Goal: Complete application form

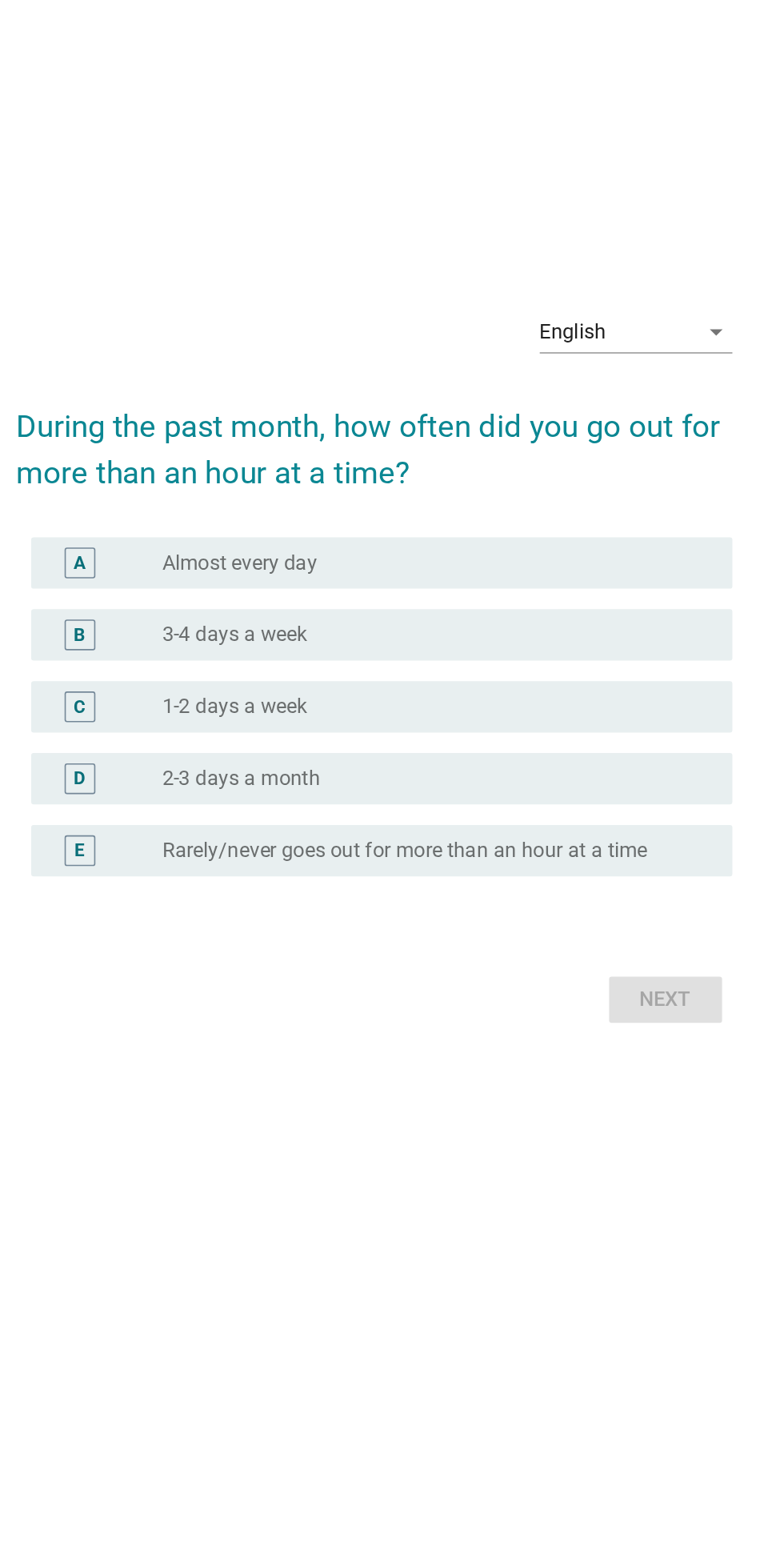
click at [536, 579] on div "English" at bounding box center [544, 566] width 98 height 26
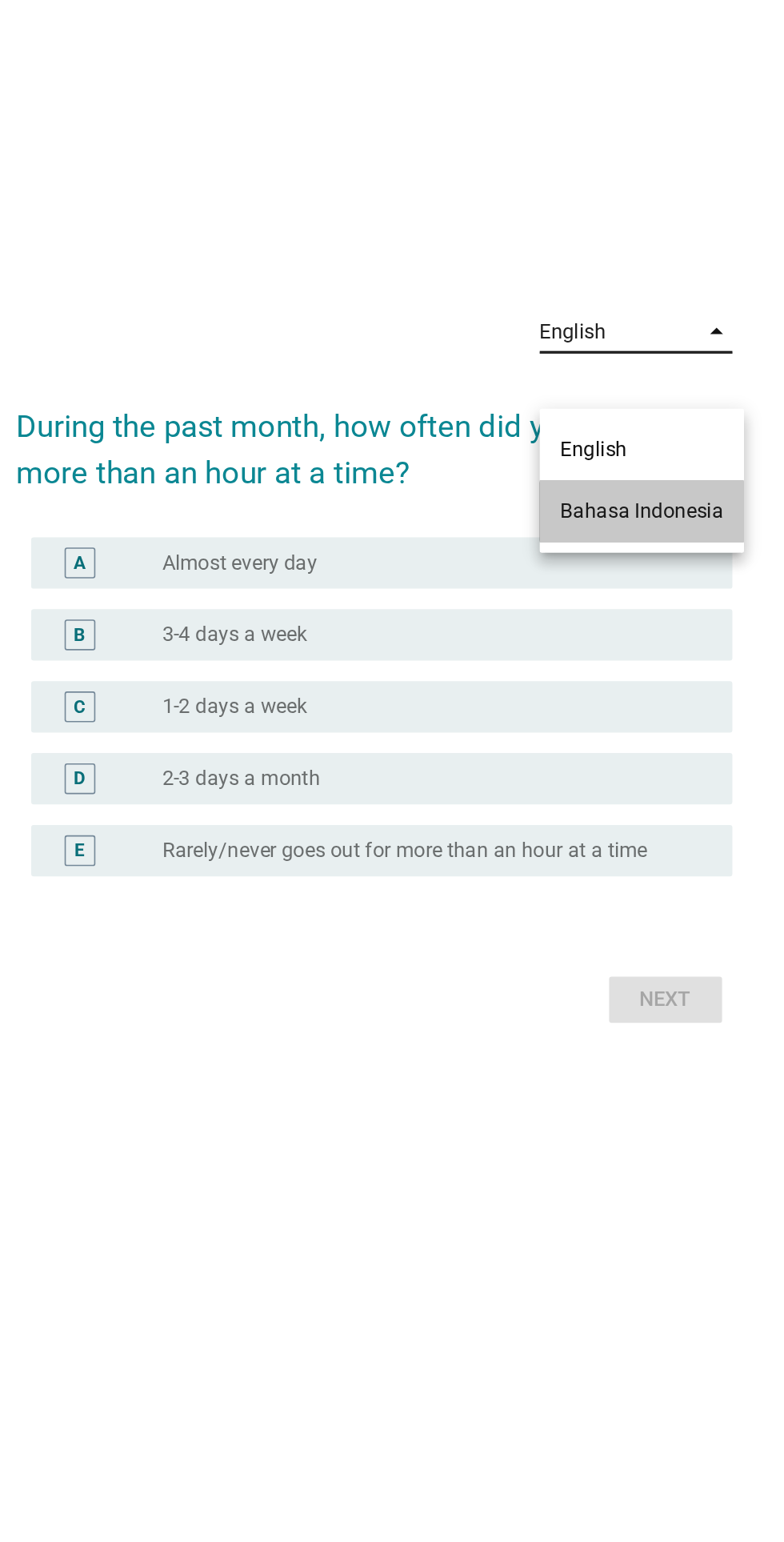
click at [565, 680] on div "Bahasa Indonesia" at bounding box center [558, 678] width 101 height 19
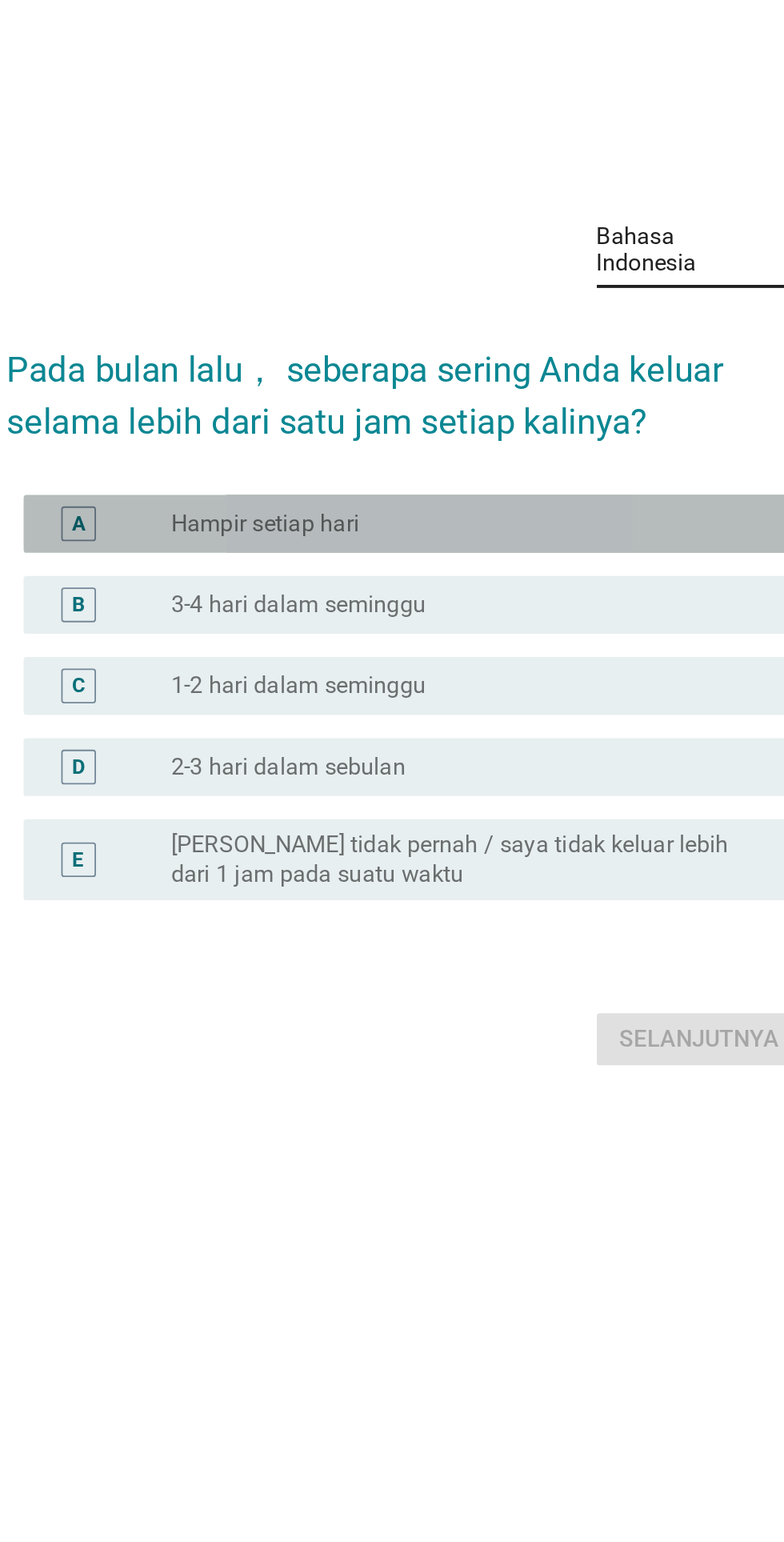
click at [450, 719] on div "radio_button_unchecked Hampir setiap hari" at bounding box center [425, 711] width 329 height 16
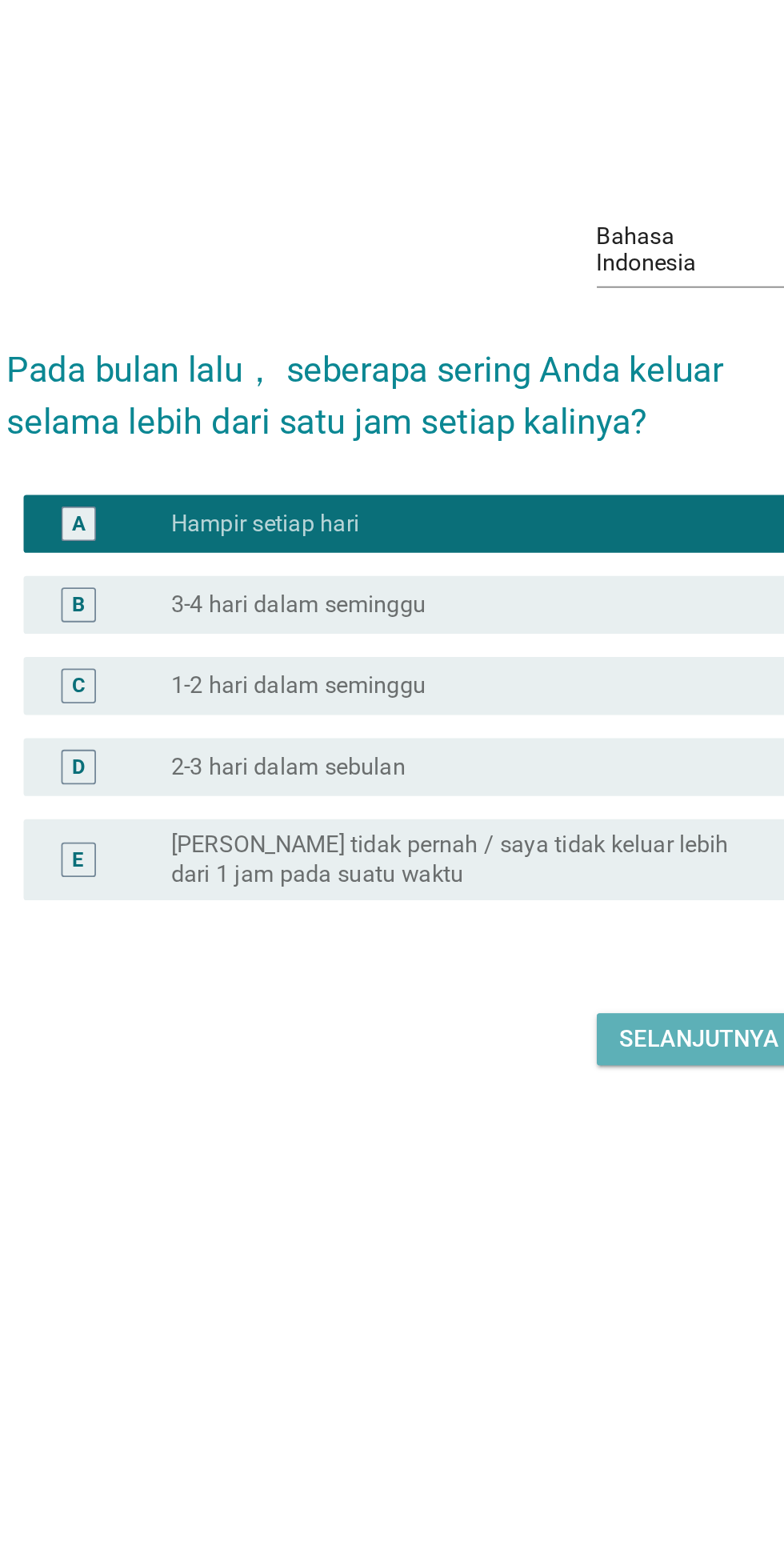
click at [531, 1006] on div "Selanjutnya" at bounding box center [552, 996] width 88 height 19
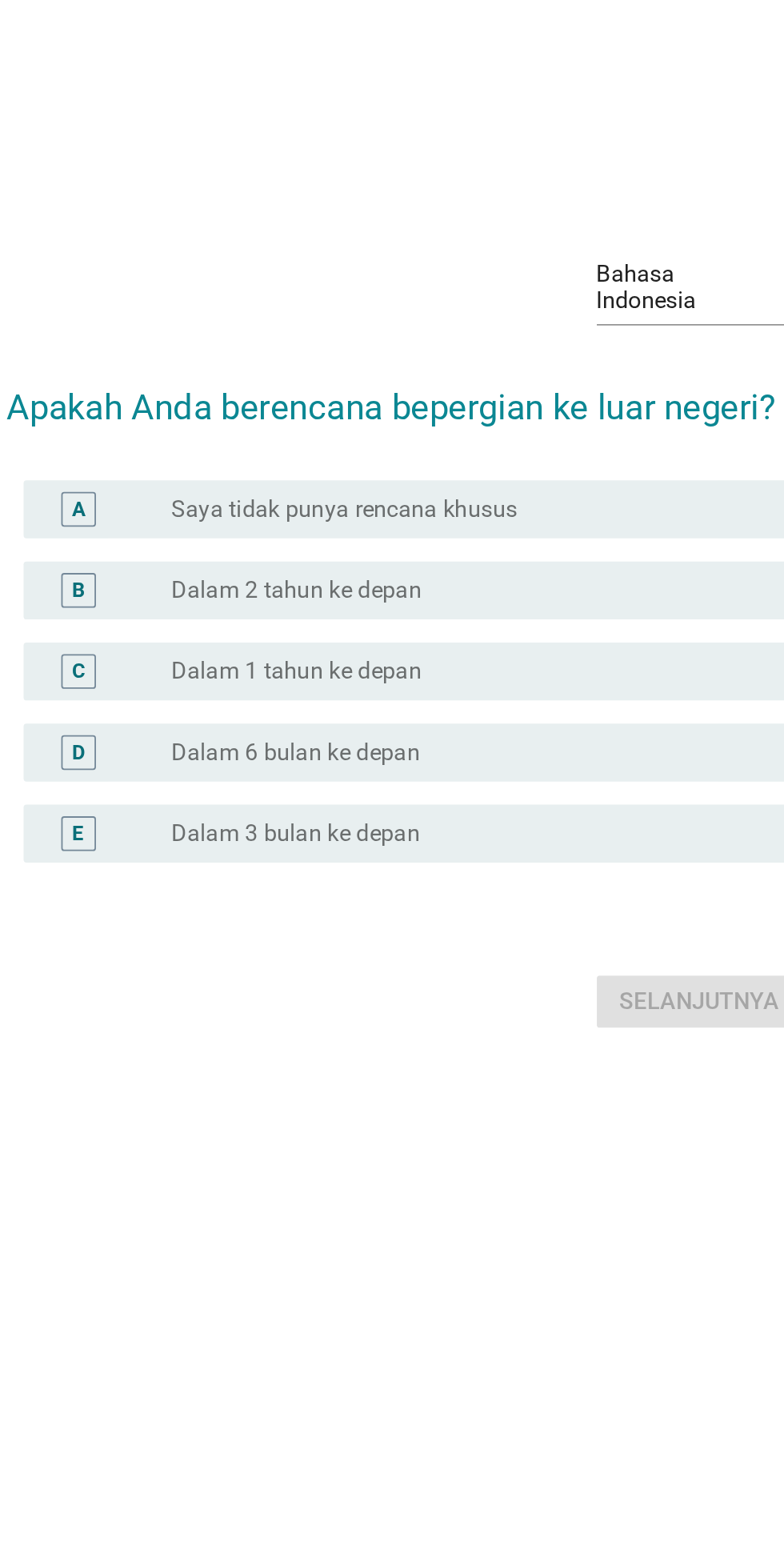
scroll to position [21, 0]
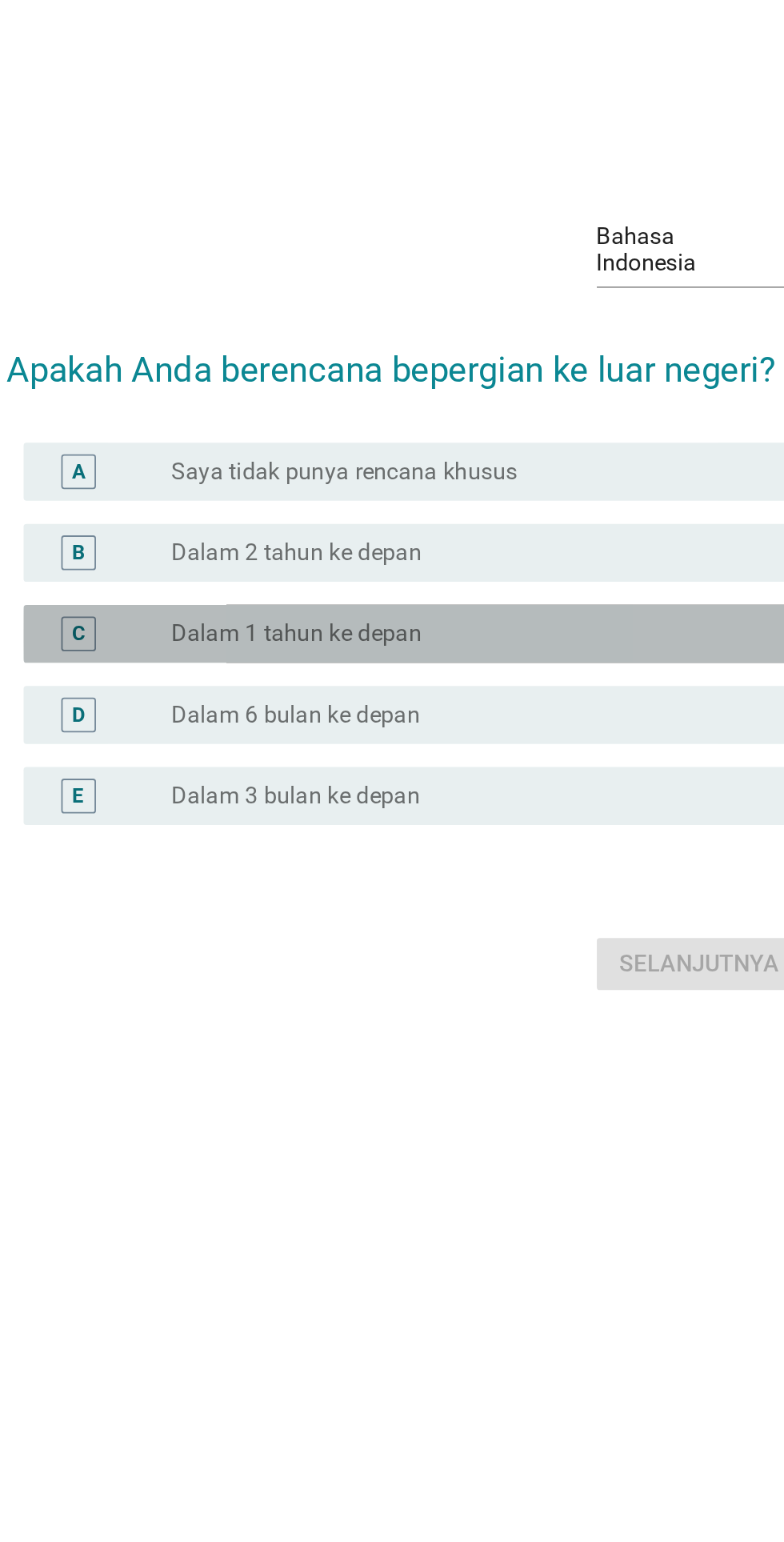
click at [486, 782] on div "radio_button_unchecked Dalam 1 tahun ke depan" at bounding box center [432, 772] width 343 height 19
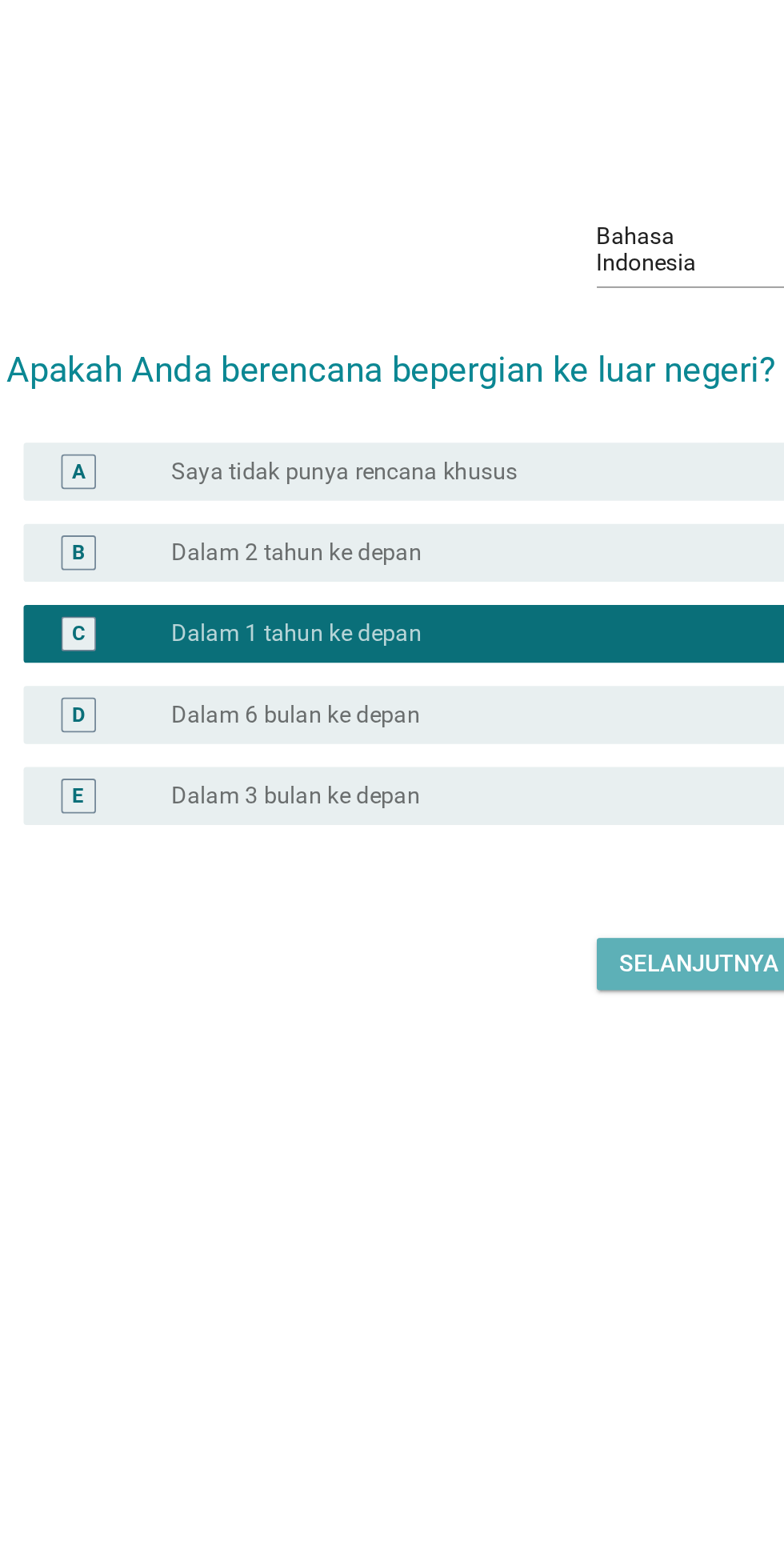
click at [520, 965] on div "Selanjutnya" at bounding box center [552, 954] width 88 height 19
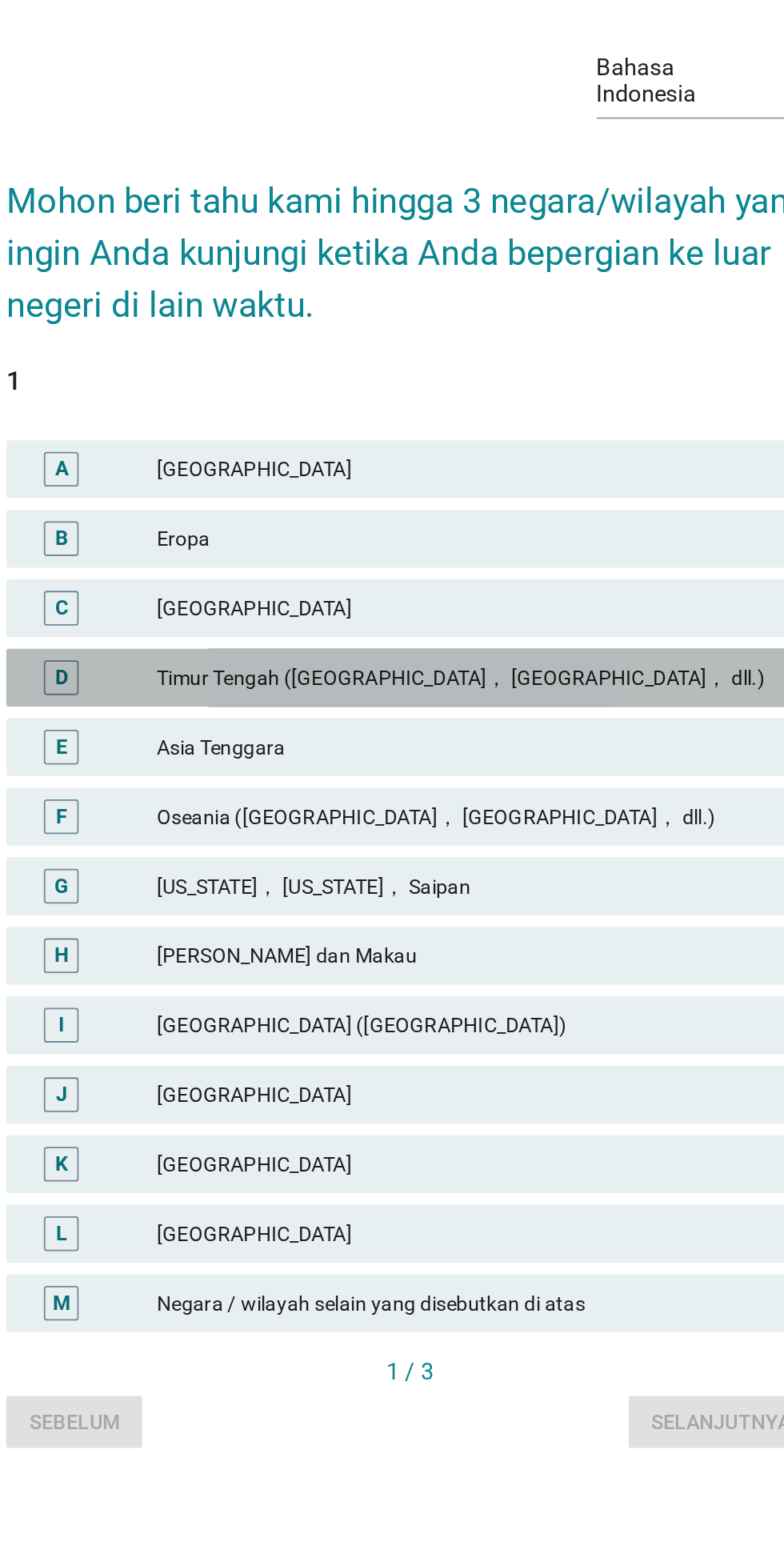
click at [478, 749] on div "Timur Tengah ([GEOGRAPHIC_DATA]， [GEOGRAPHIC_DATA]， dll.)" at bounding box center [427, 739] width 350 height 19
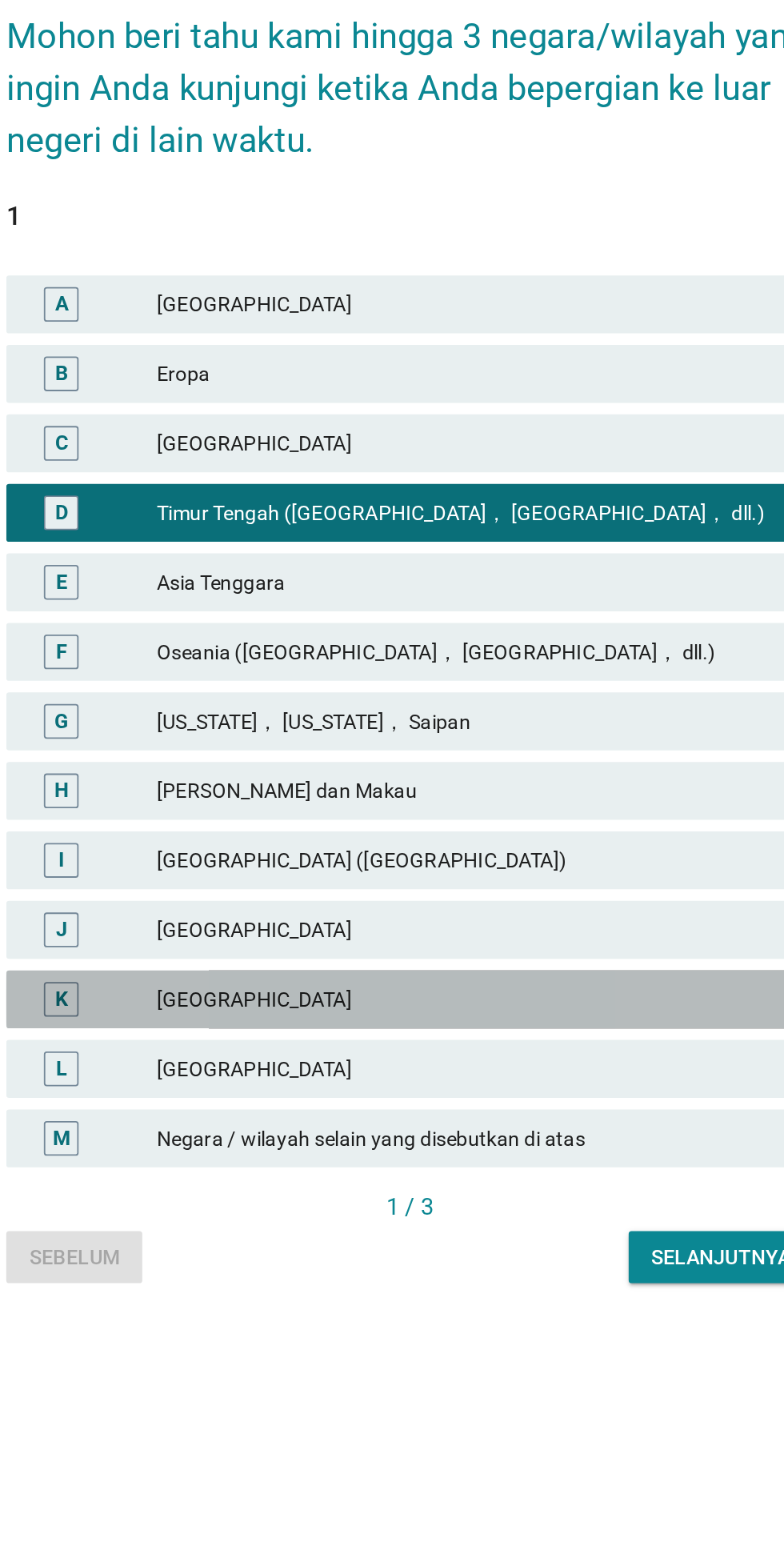
click at [438, 1018] on div "[GEOGRAPHIC_DATA]" at bounding box center [427, 1007] width 350 height 19
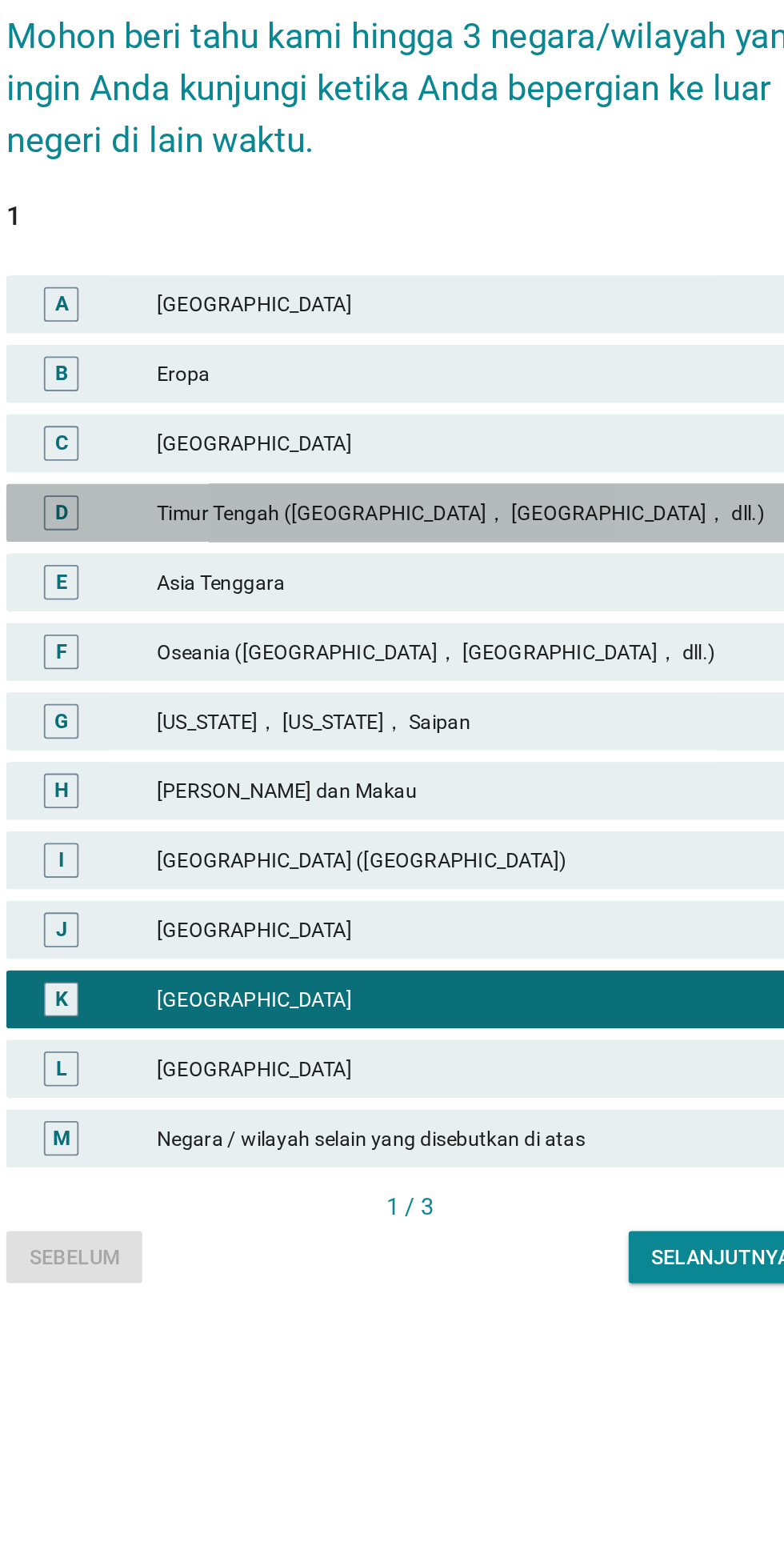
click at [519, 749] on div "Timur Tengah ([GEOGRAPHIC_DATA]， [GEOGRAPHIC_DATA]， dll.)" at bounding box center [427, 739] width 350 height 19
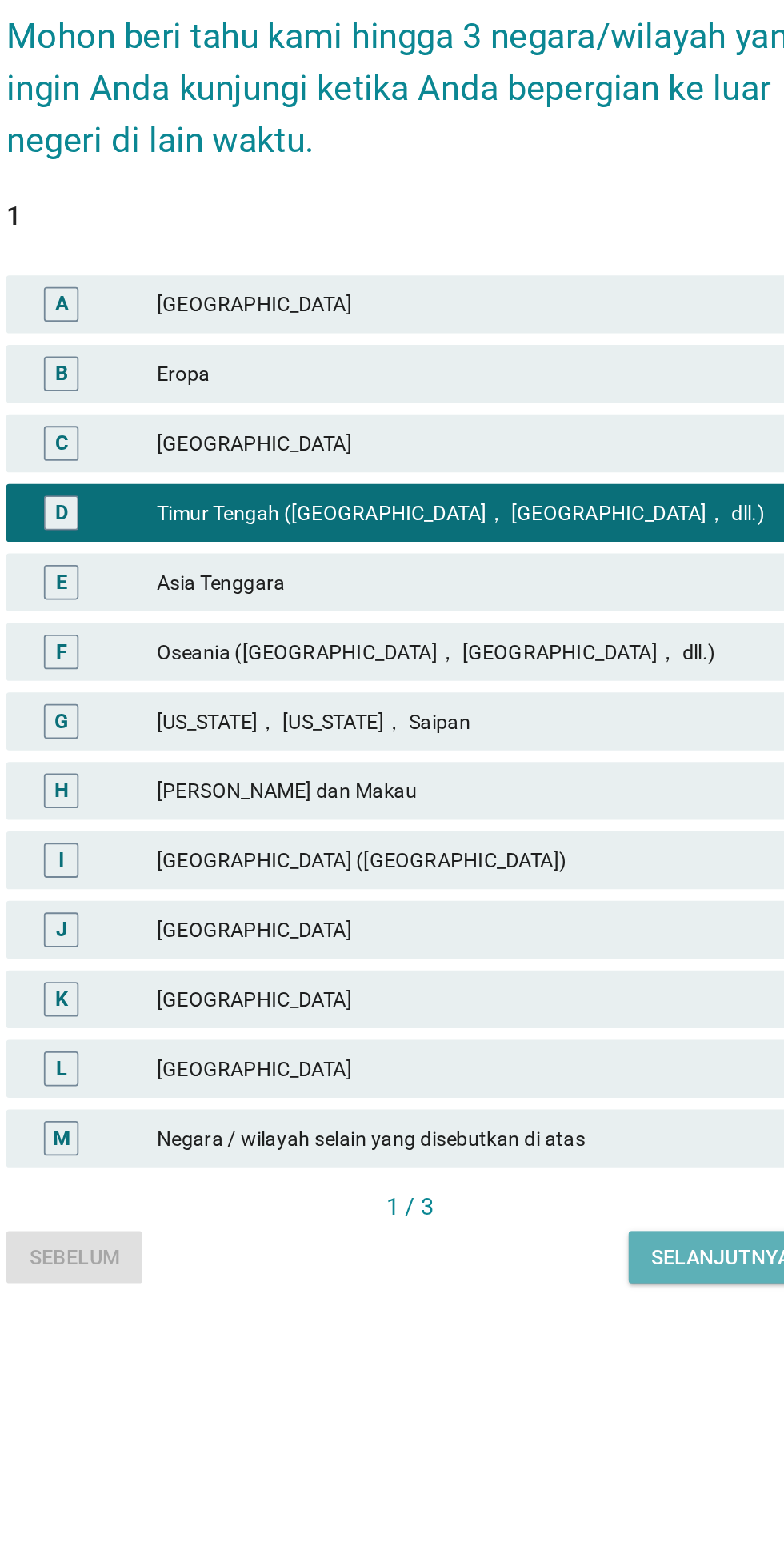
click at [526, 1160] on div "Selanjutnya" at bounding box center [563, 1151] width 77 height 16
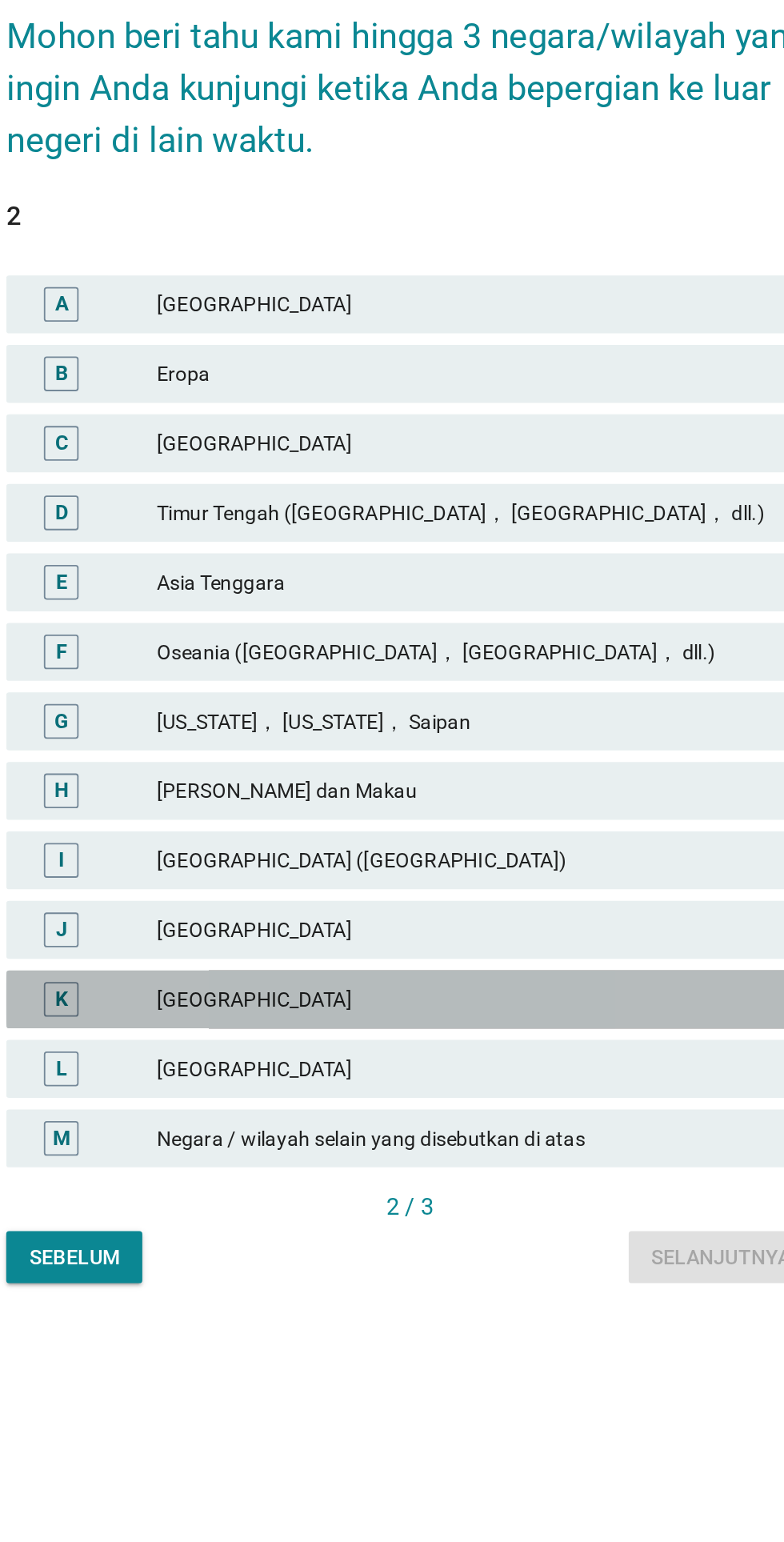
click at [481, 1018] on div "[GEOGRAPHIC_DATA]" at bounding box center [427, 1007] width 350 height 19
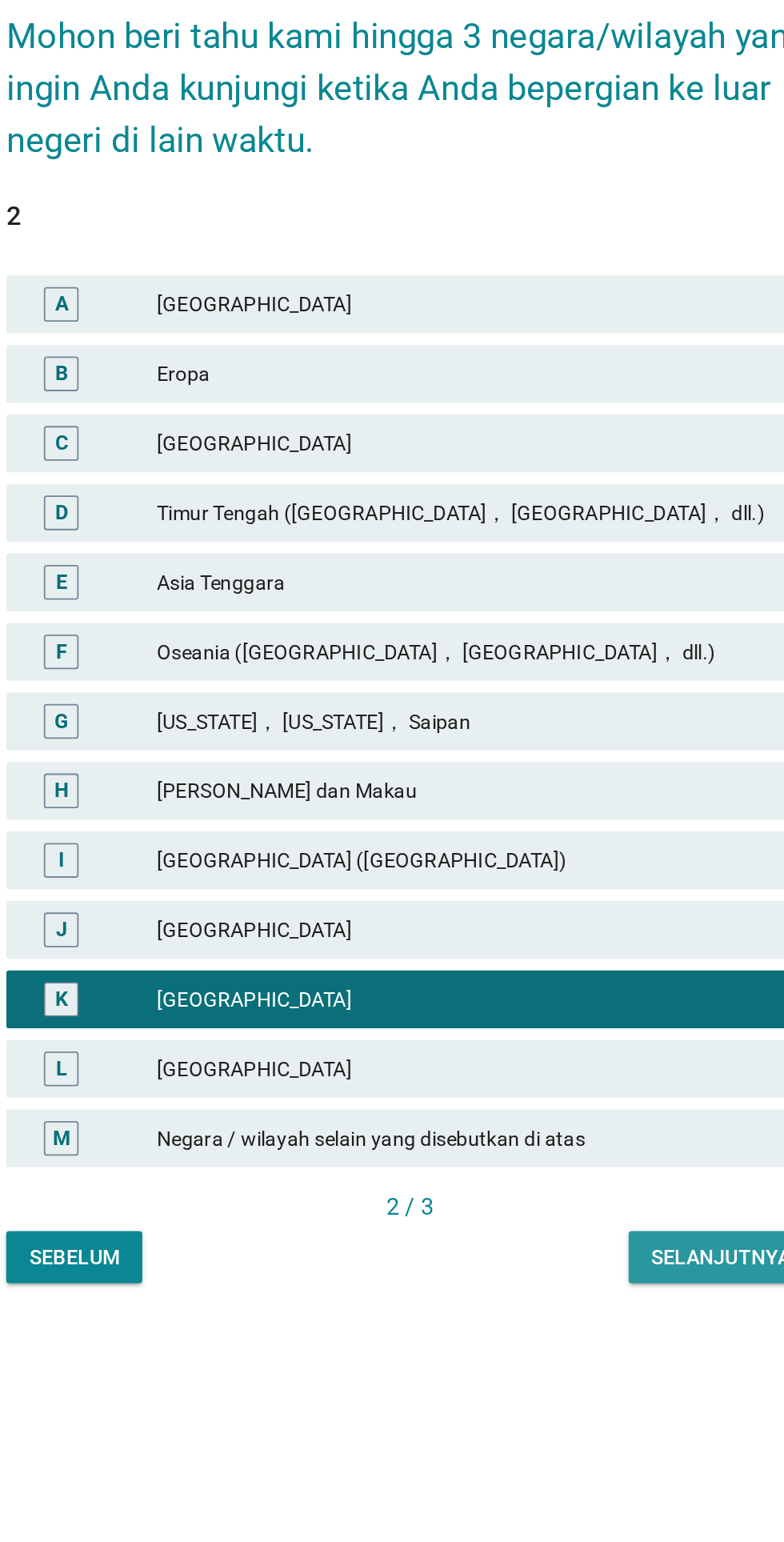
click at [538, 1160] on div "Selanjutnya" at bounding box center [563, 1151] width 77 height 16
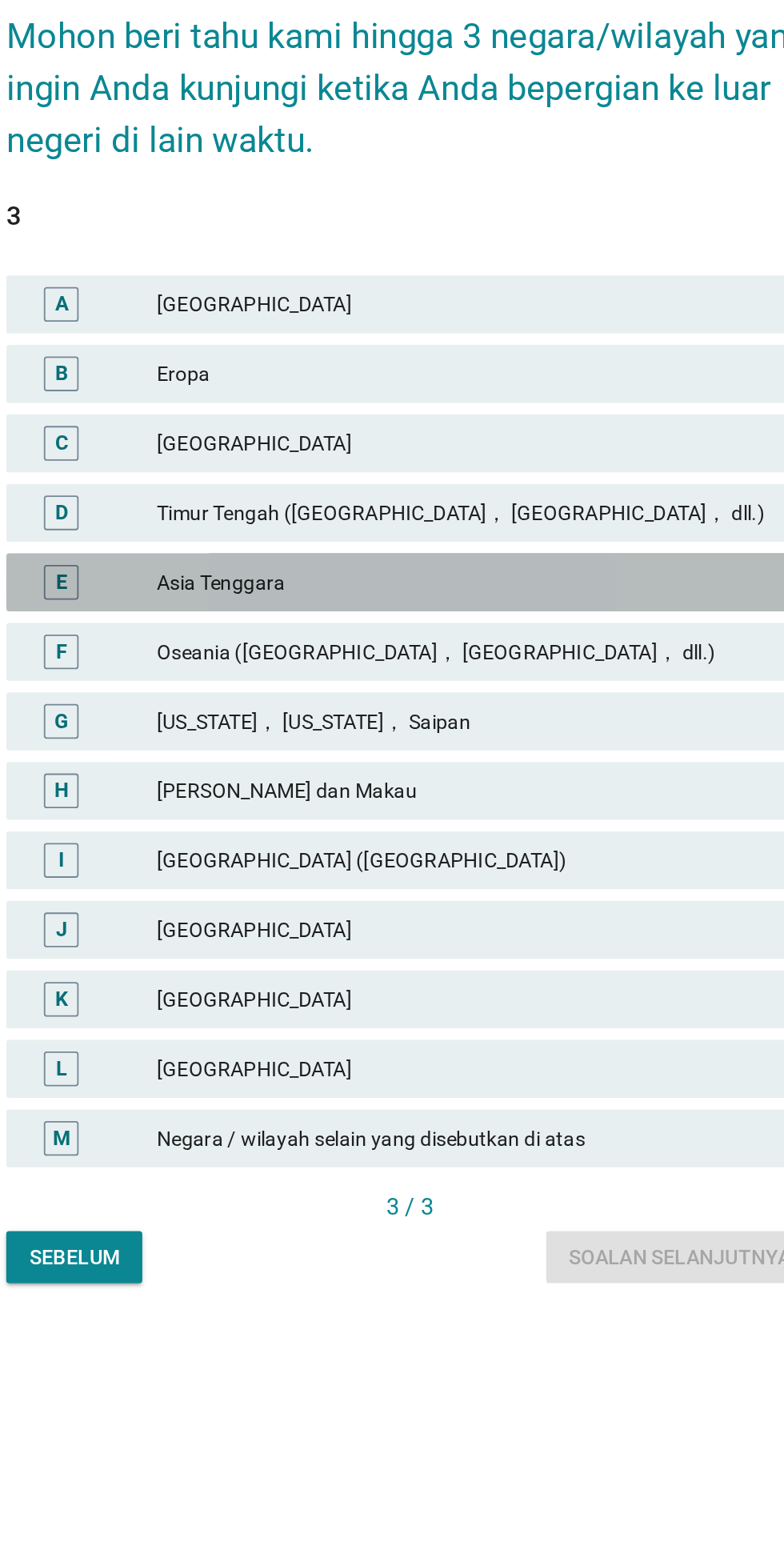
click at [497, 787] on div "Asia Tenggara" at bounding box center [427, 778] width 350 height 19
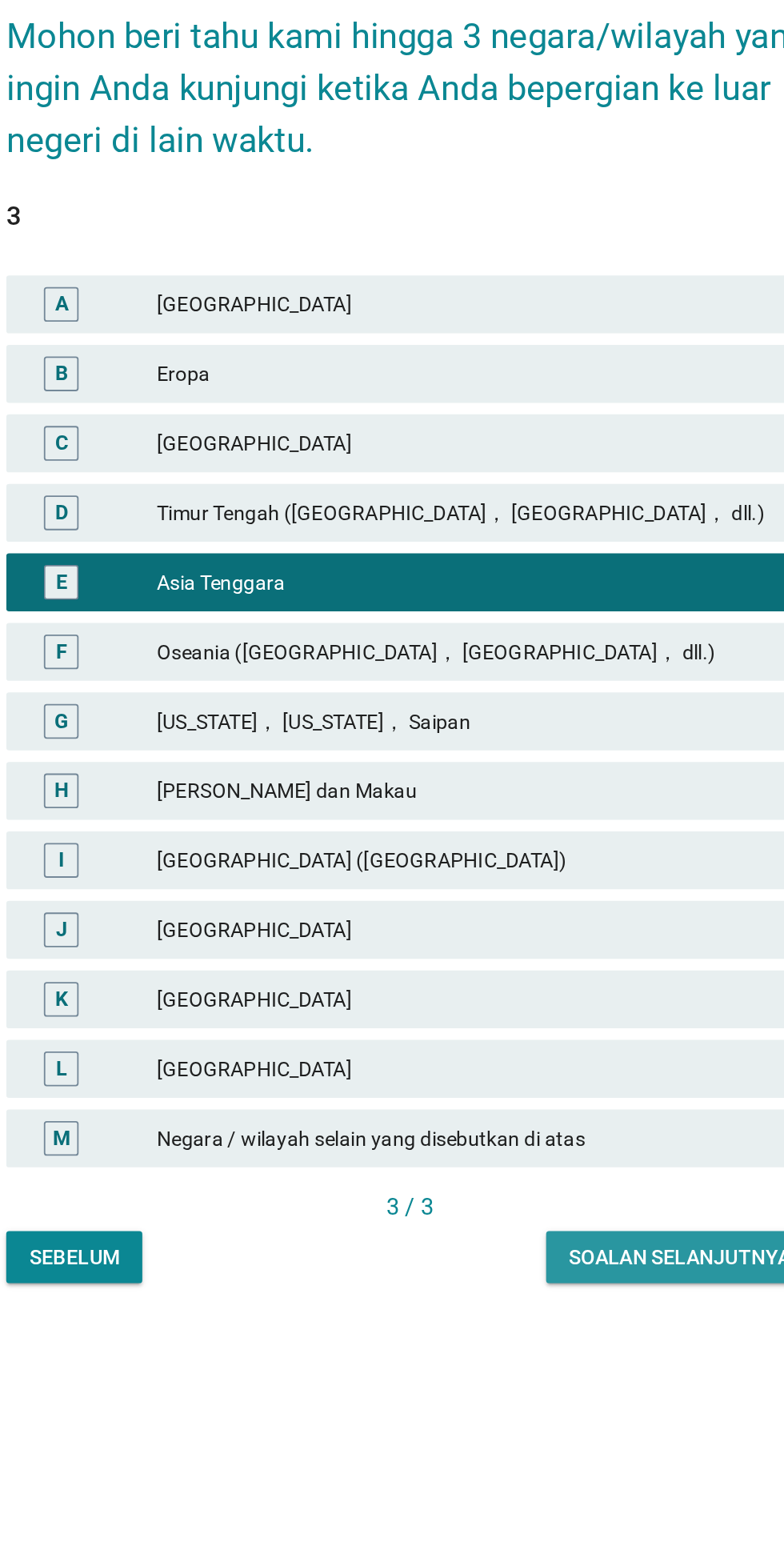
click at [521, 1160] on div "Soalan selanjutnya" at bounding box center [541, 1151] width 123 height 16
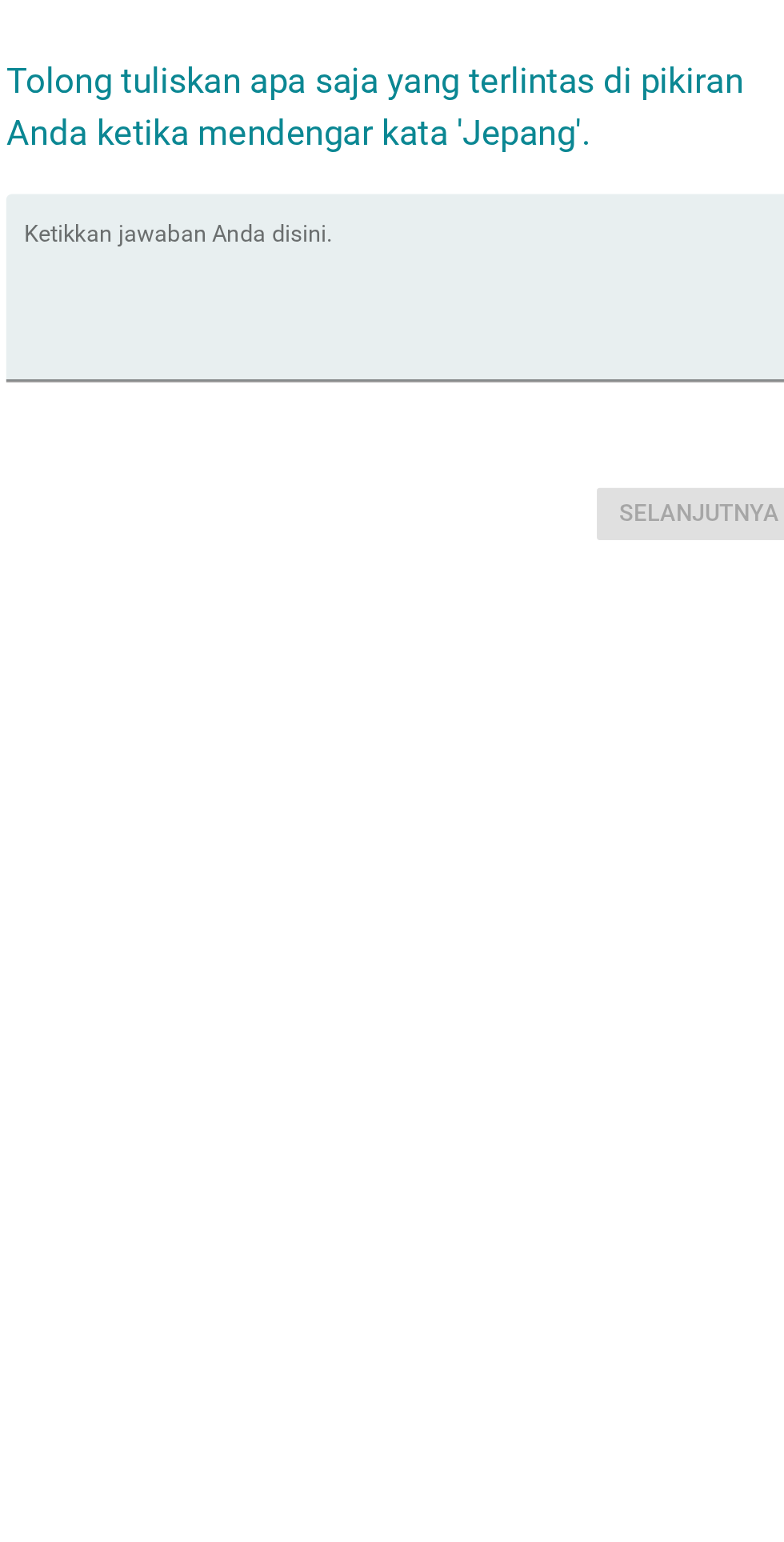
click at [197, 819] on textarea "Ketikkan jawaban Anda disini." at bounding box center [396, 777] width 436 height 84
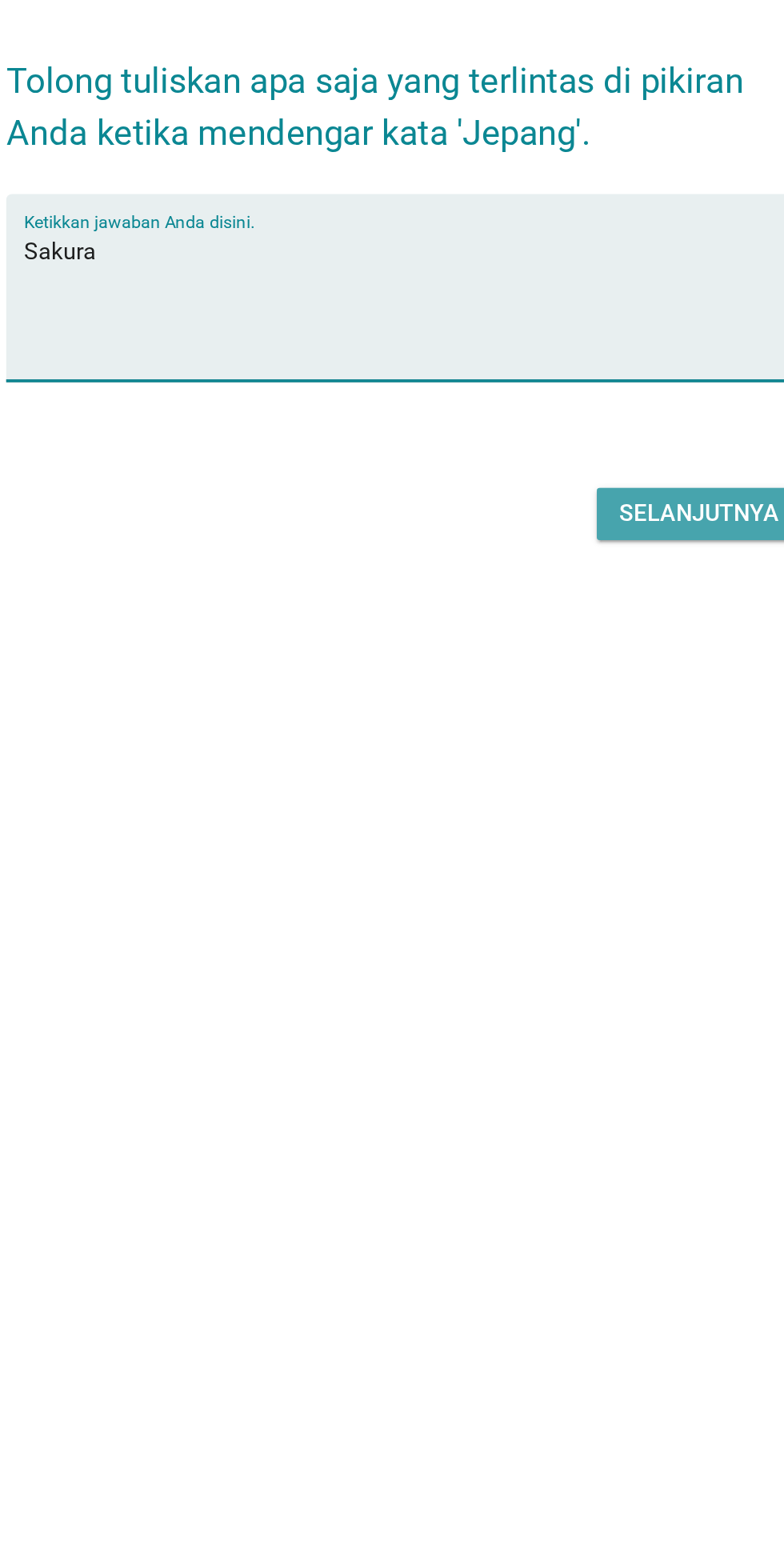
type textarea "Sakura"
click at [542, 902] on div "Selanjutnya" at bounding box center [552, 891] width 88 height 19
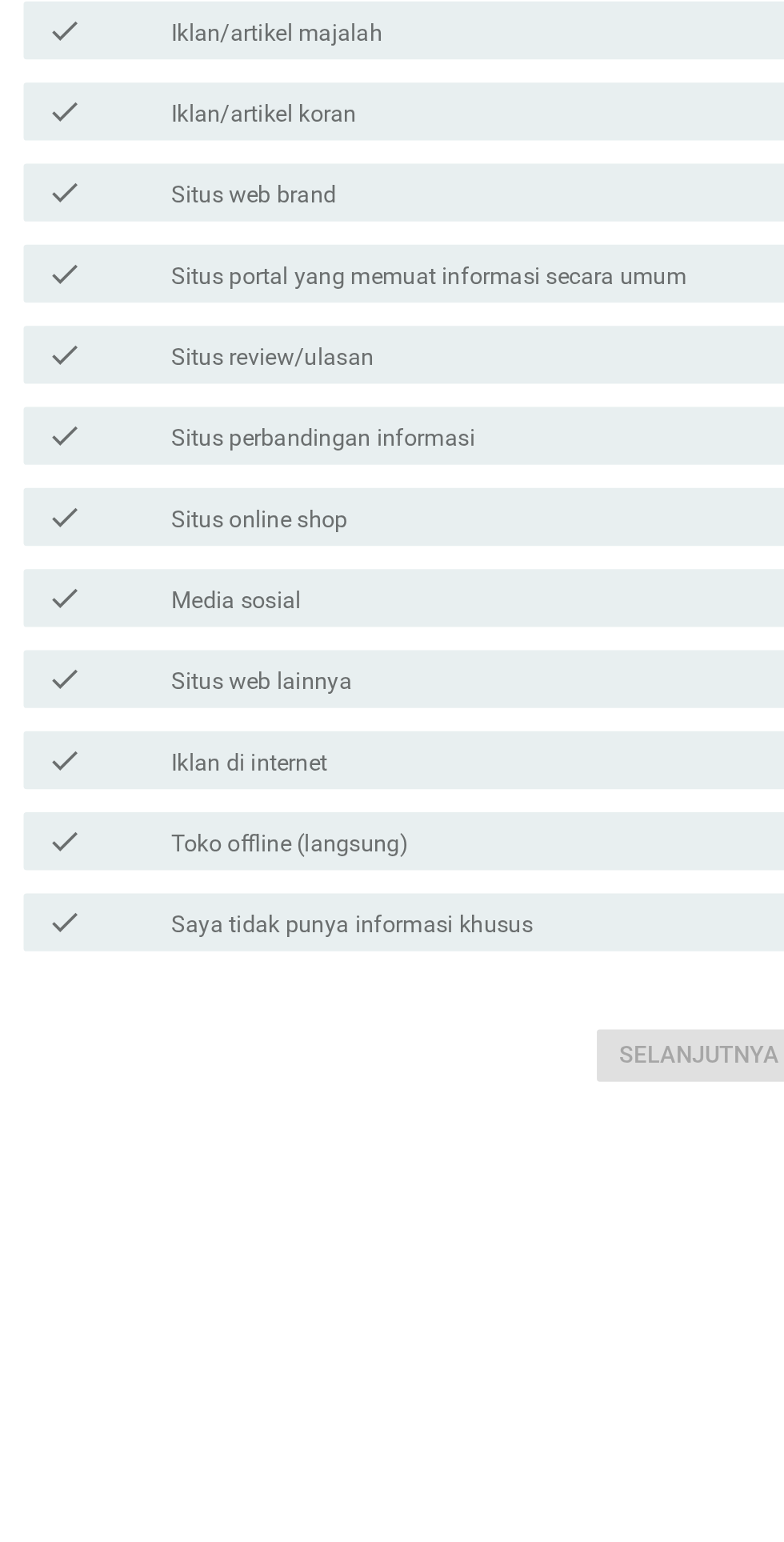
scroll to position [0, 0]
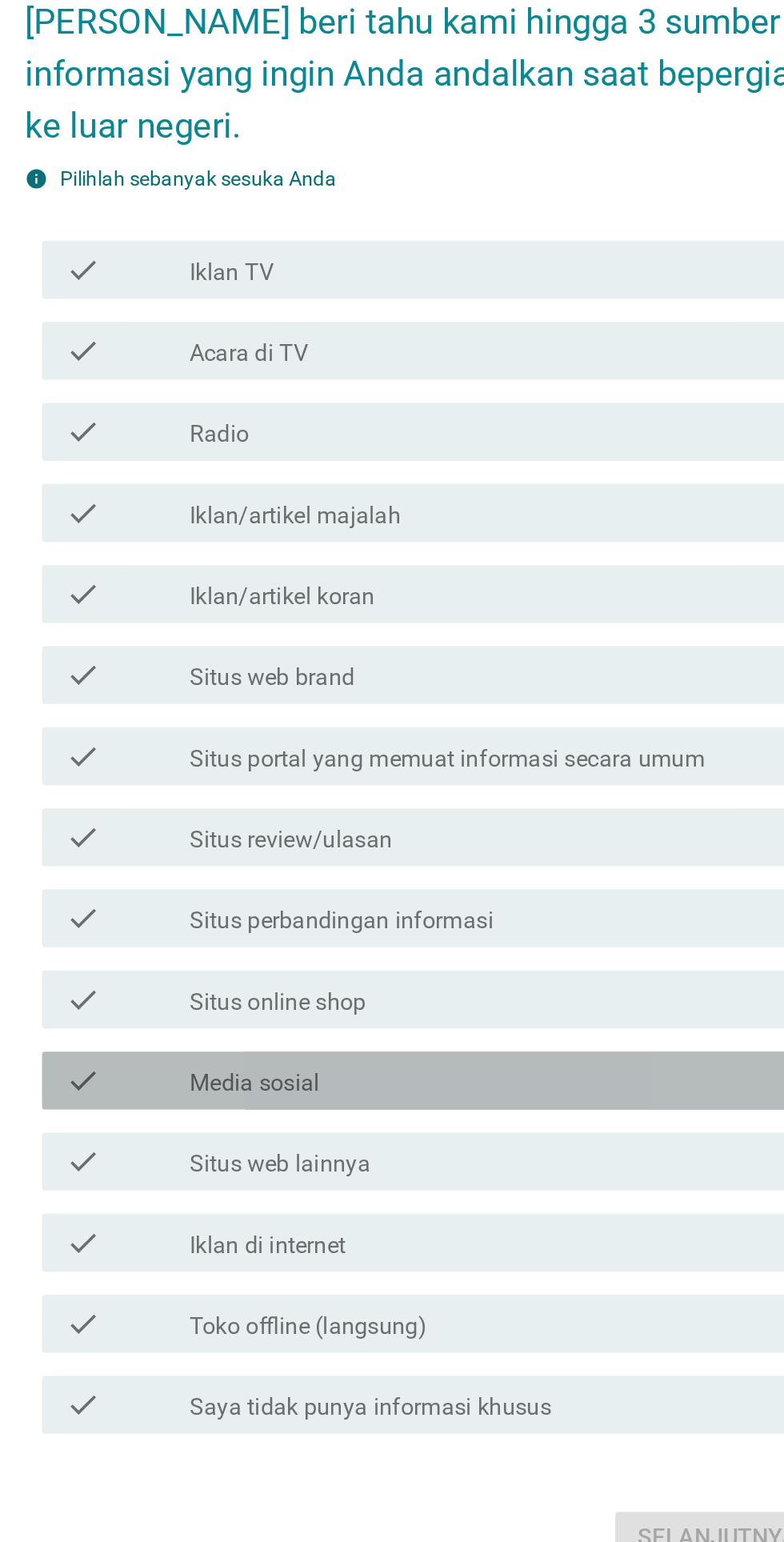
click at [208, 987] on icon "check" at bounding box center [200, 976] width 19 height 19
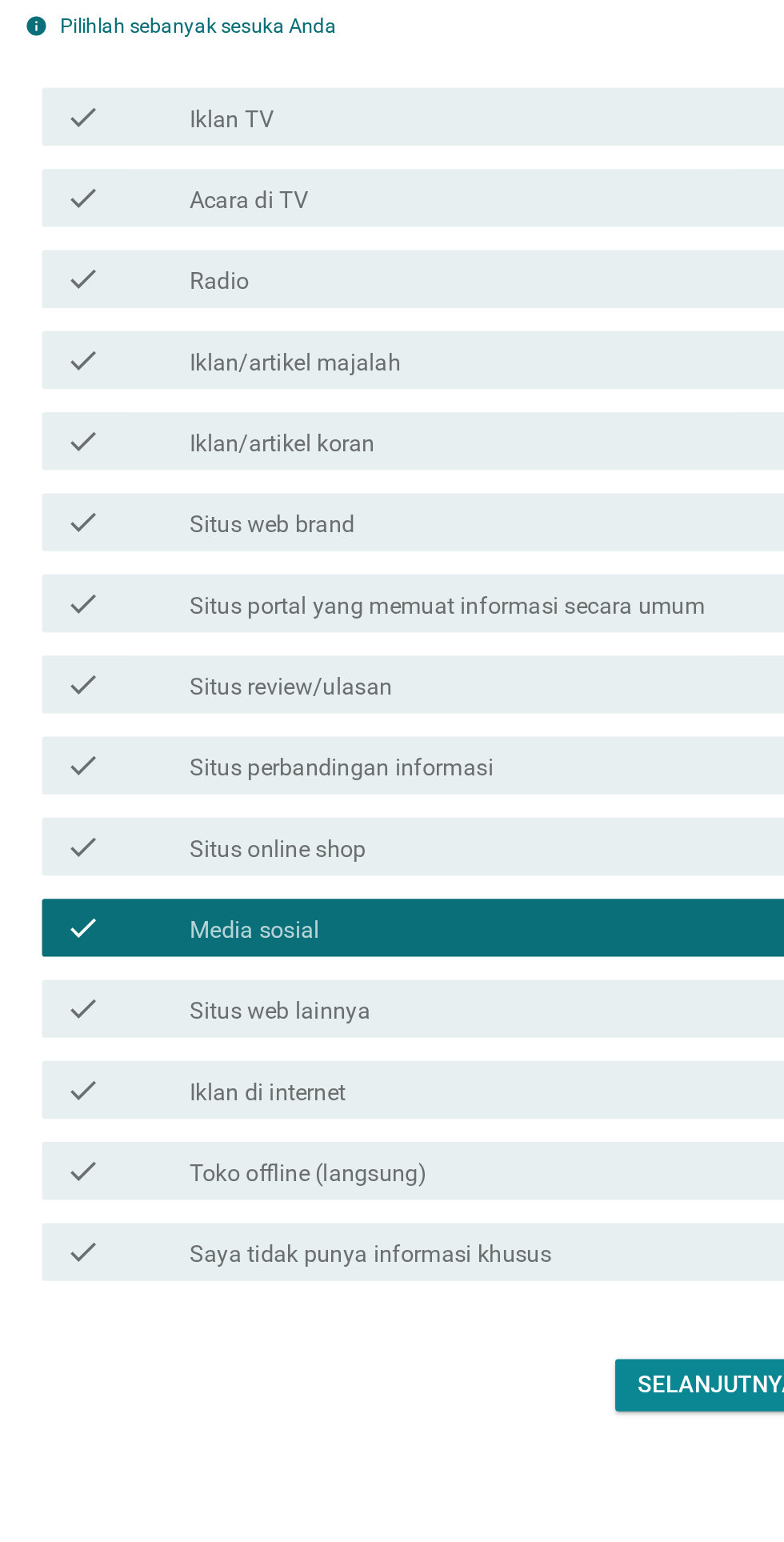
click at [445, 807] on label "Situs portal yang memuat informasi secara umum" at bounding box center [403, 799] width 285 height 16
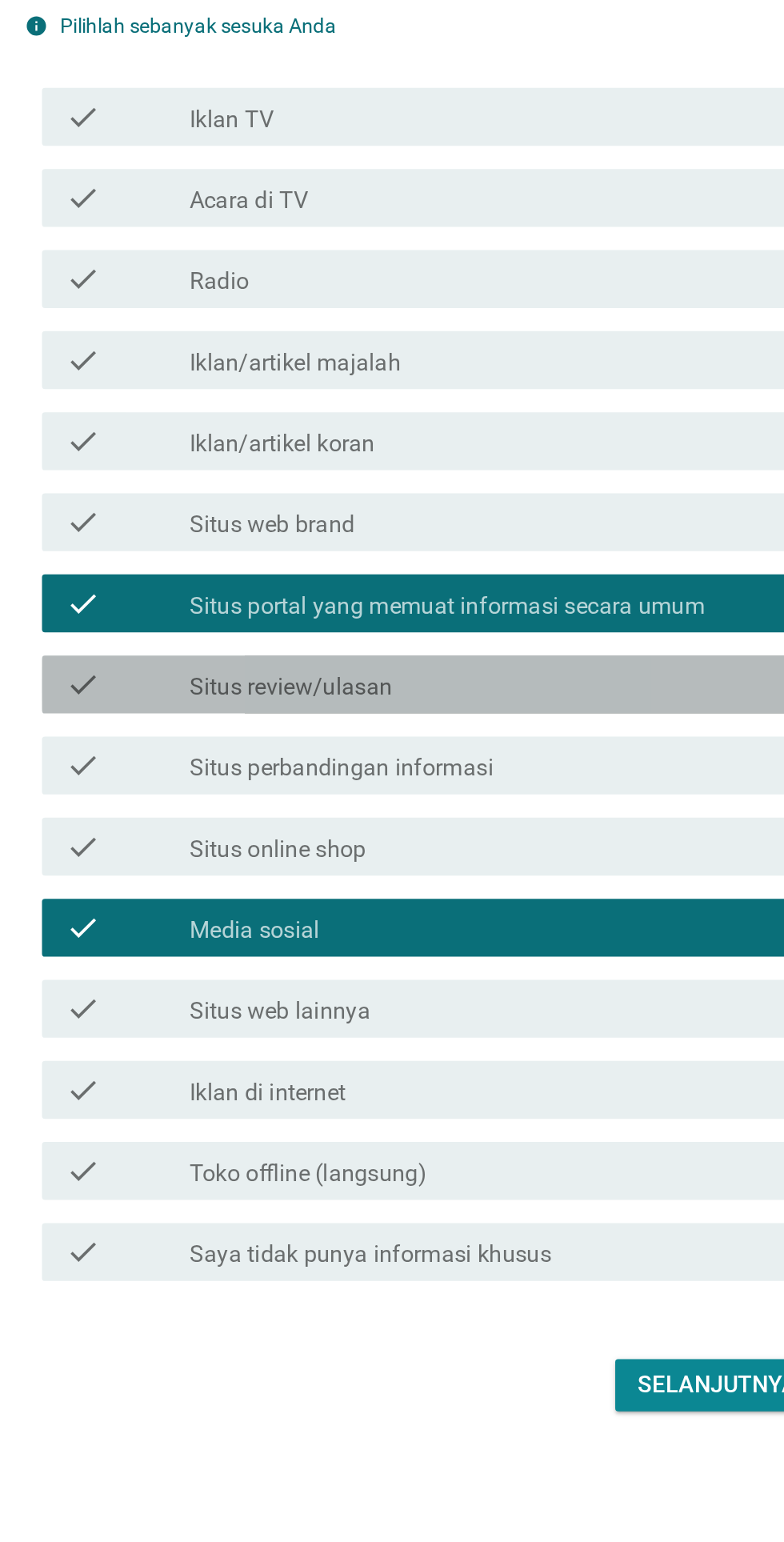
click at [440, 853] on div "check_box_outline_blank Situs review/ulasan" at bounding box center [432, 842] width 343 height 19
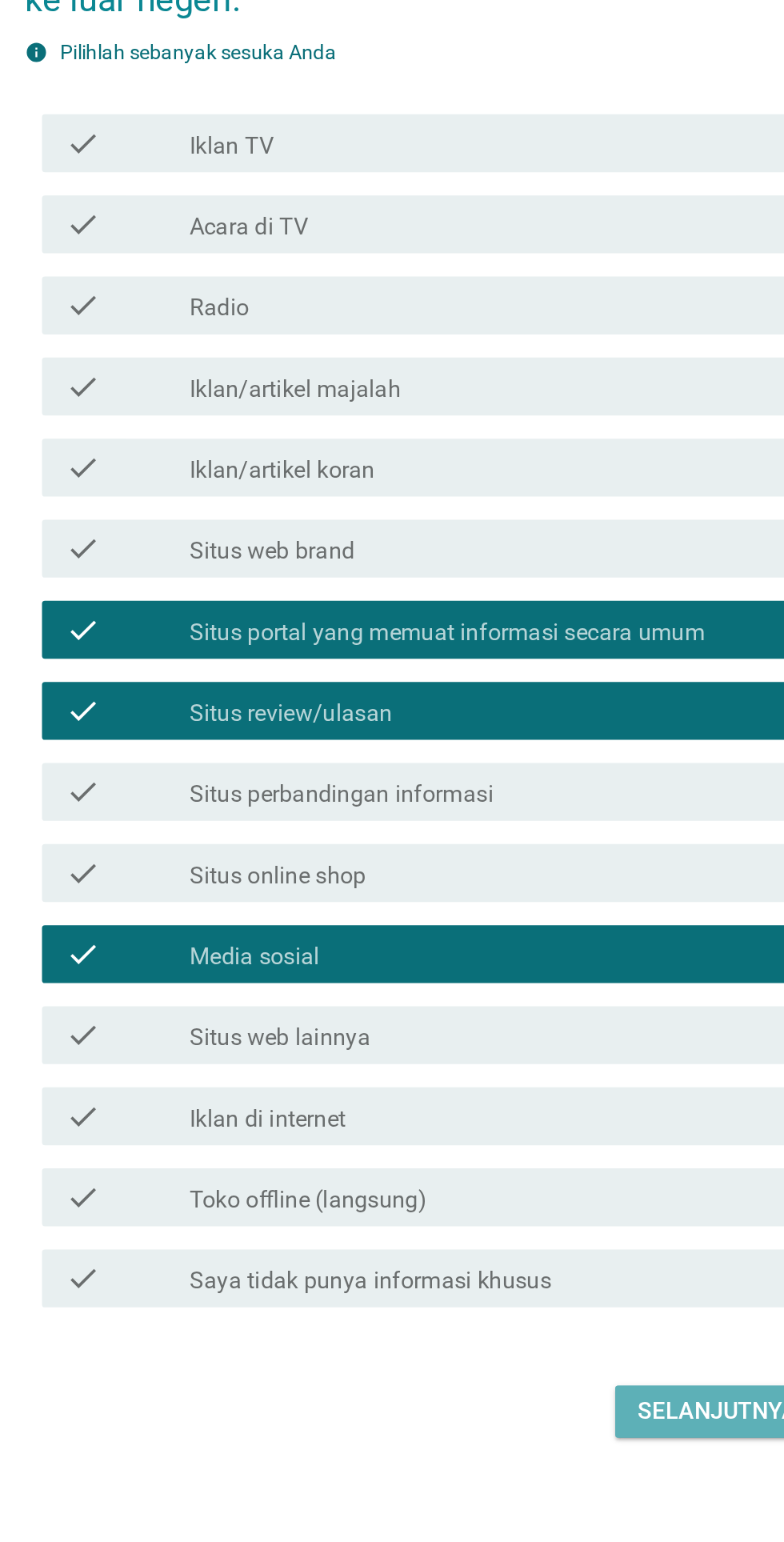
click at [539, 1240] on div "Selanjutnya" at bounding box center [552, 1229] width 88 height 19
